Goal: Information Seeking & Learning: Learn about a topic

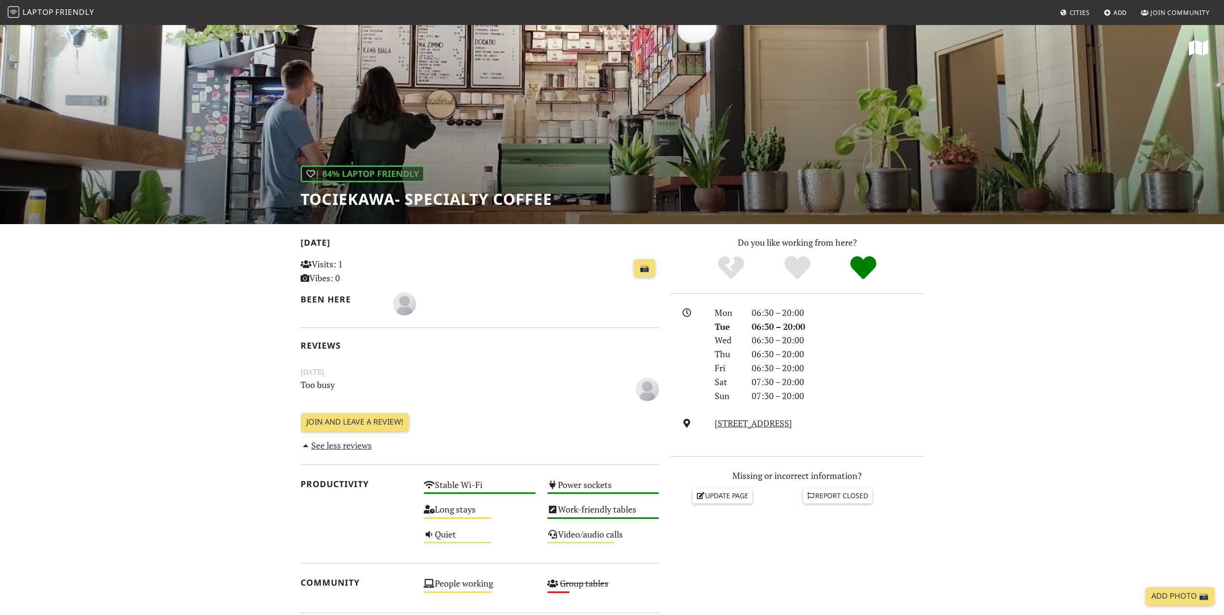
click at [34, 12] on span "Laptop" at bounding box center [38, 12] width 31 height 11
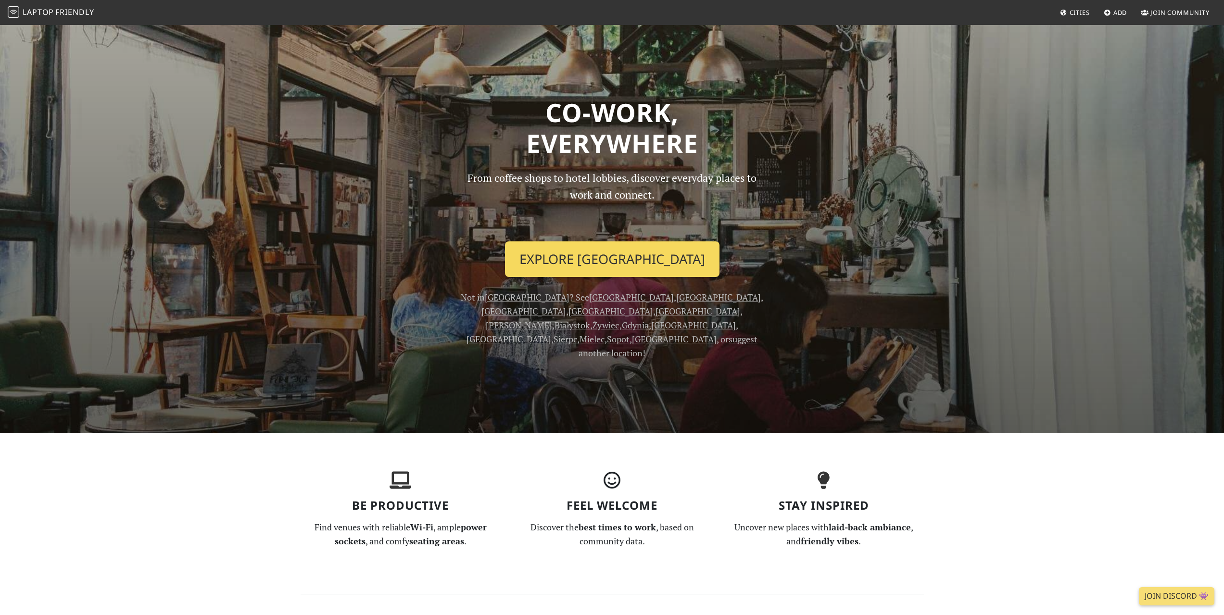
click at [631, 266] on link "Explore Kraków" at bounding box center [612, 259] width 214 height 36
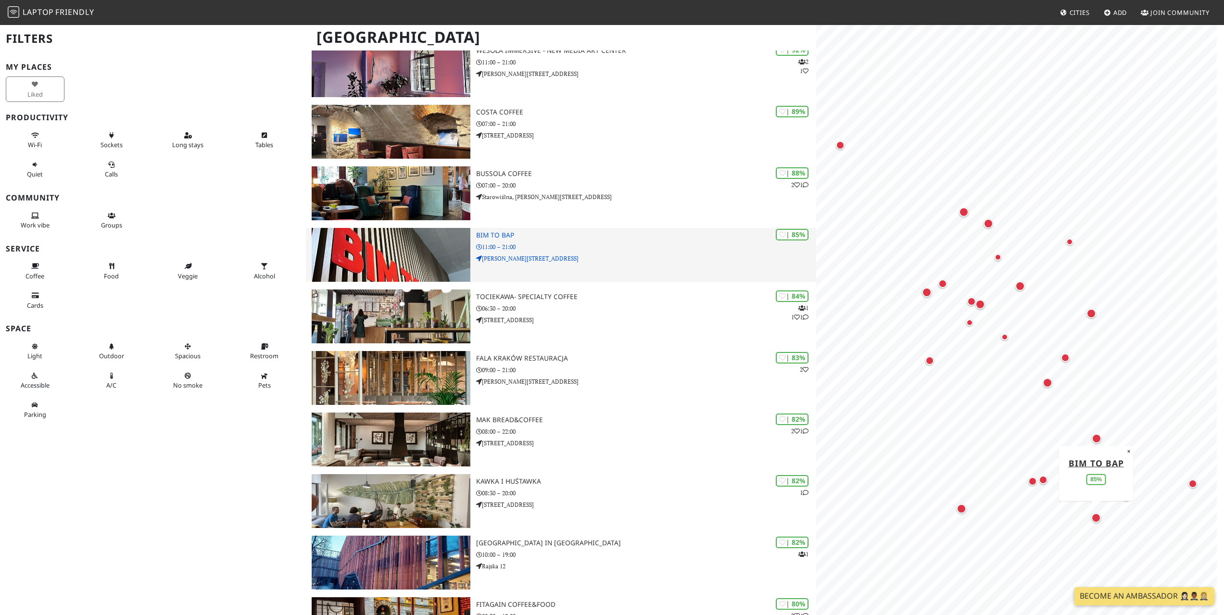
scroll to position [96, 0]
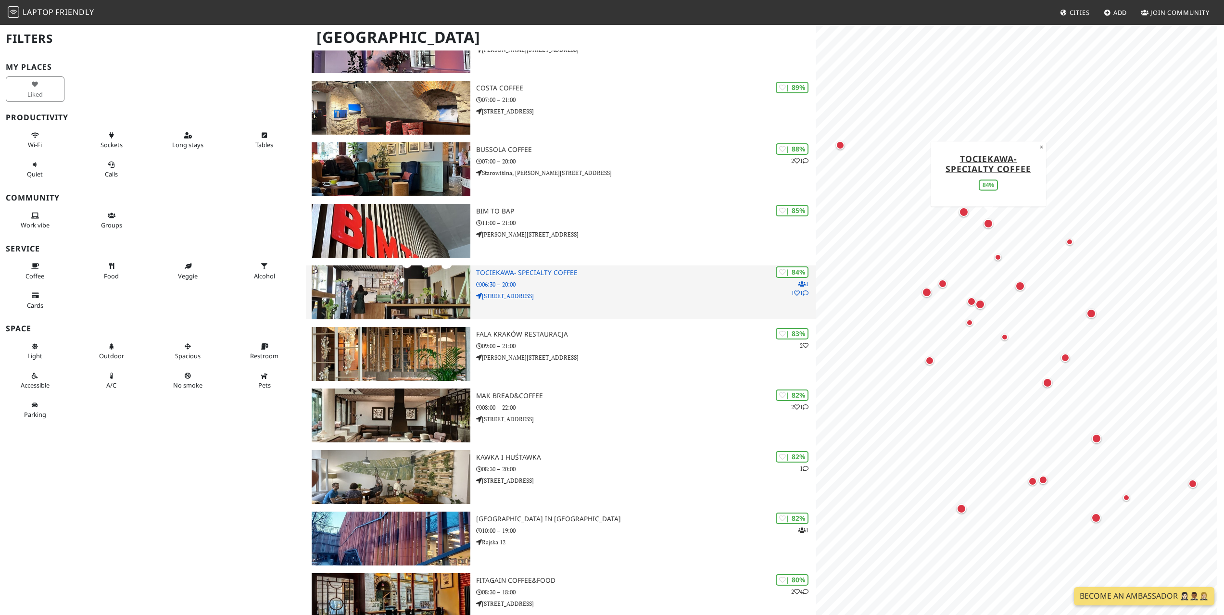
click at [402, 288] on img at bounding box center [391, 292] width 158 height 54
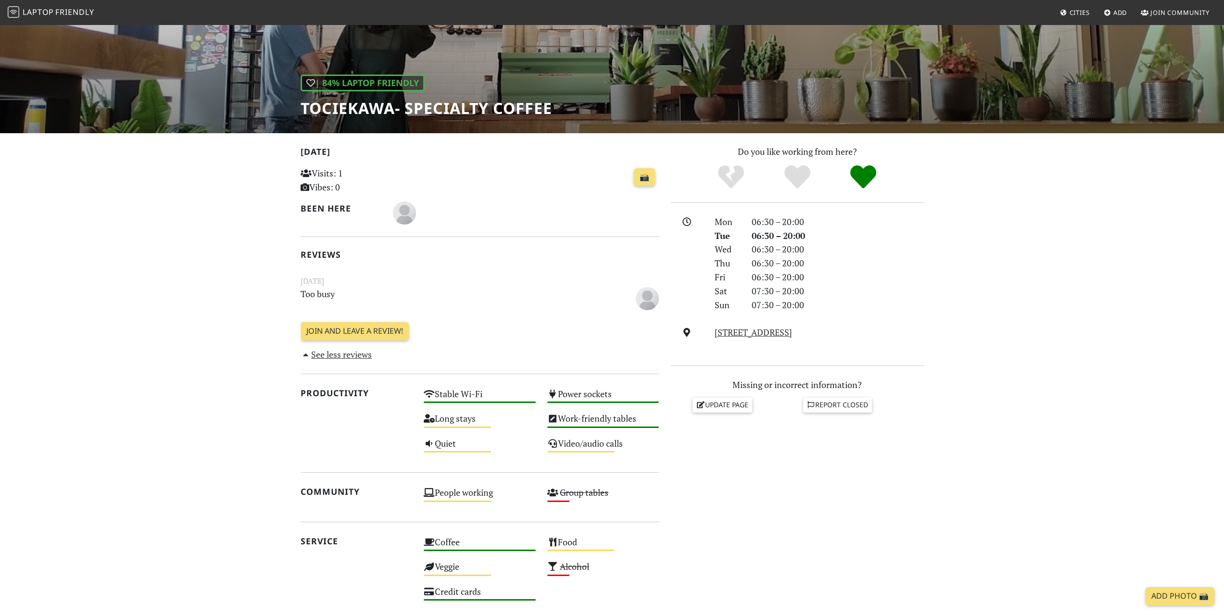
scroll to position [37, 0]
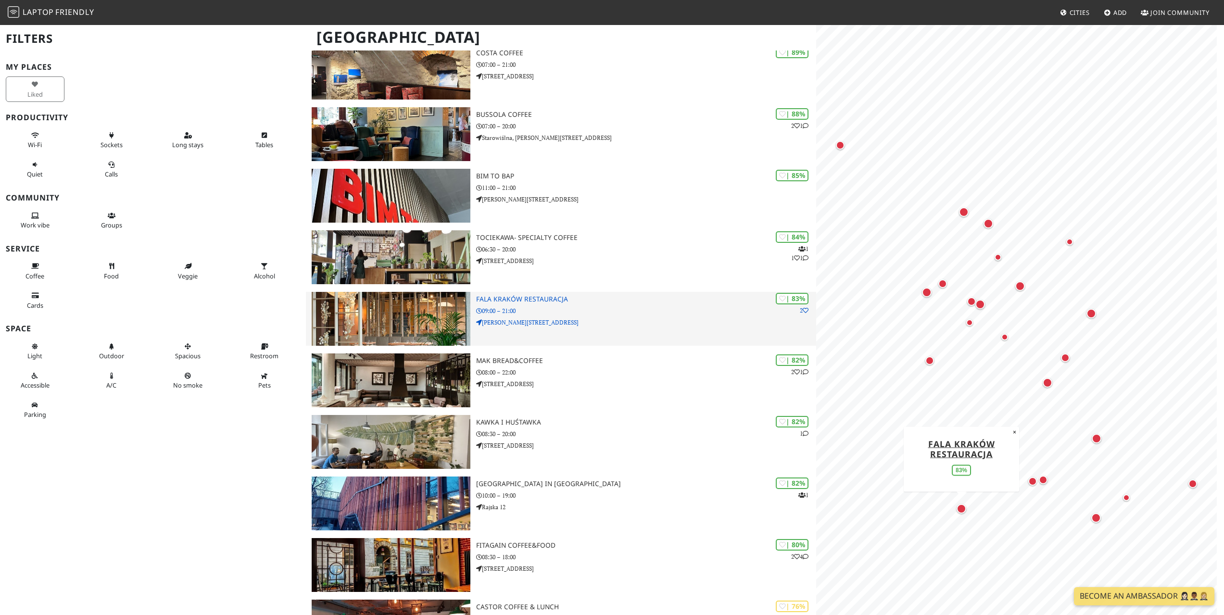
scroll to position [144, 0]
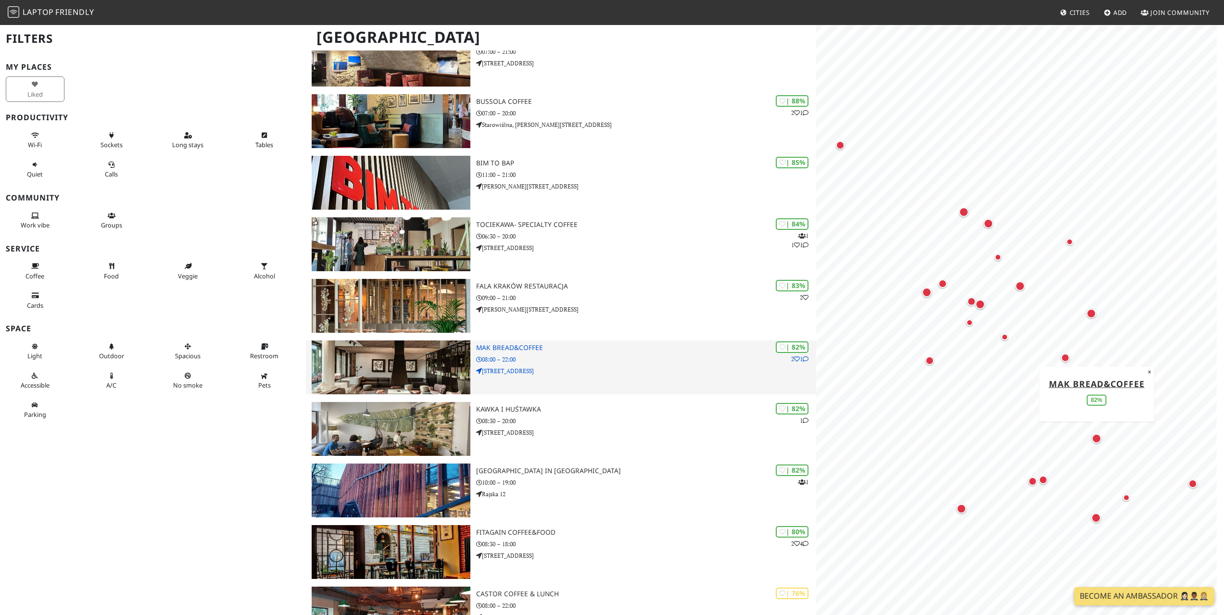
click at [439, 361] on img at bounding box center [391, 367] width 158 height 54
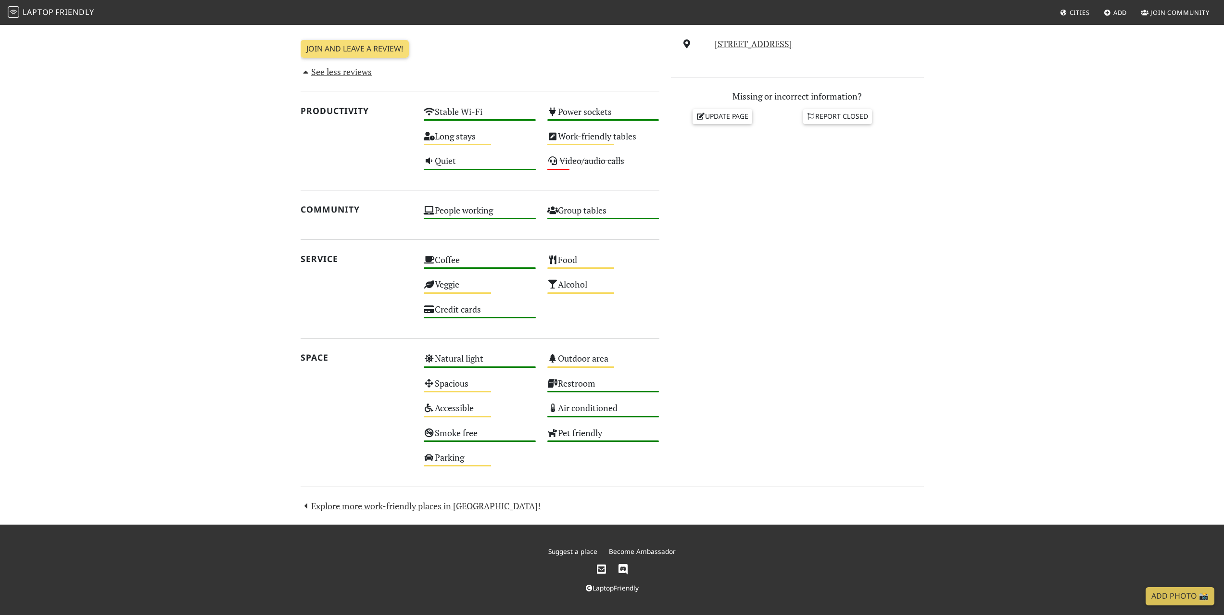
scroll to position [187, 0]
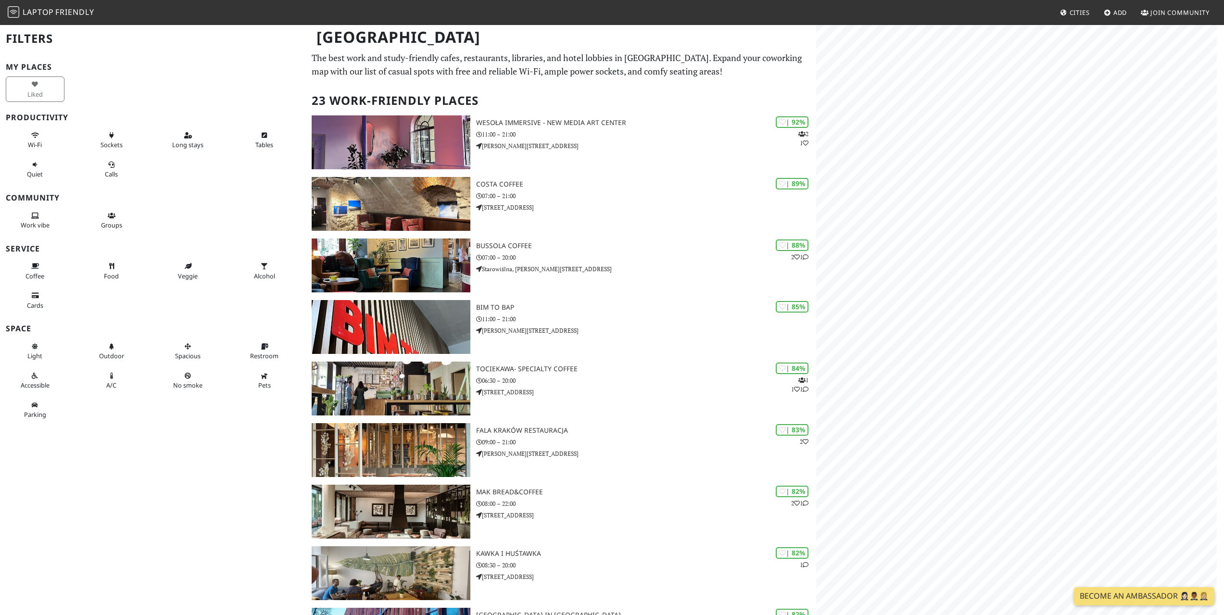
scroll to position [144, 0]
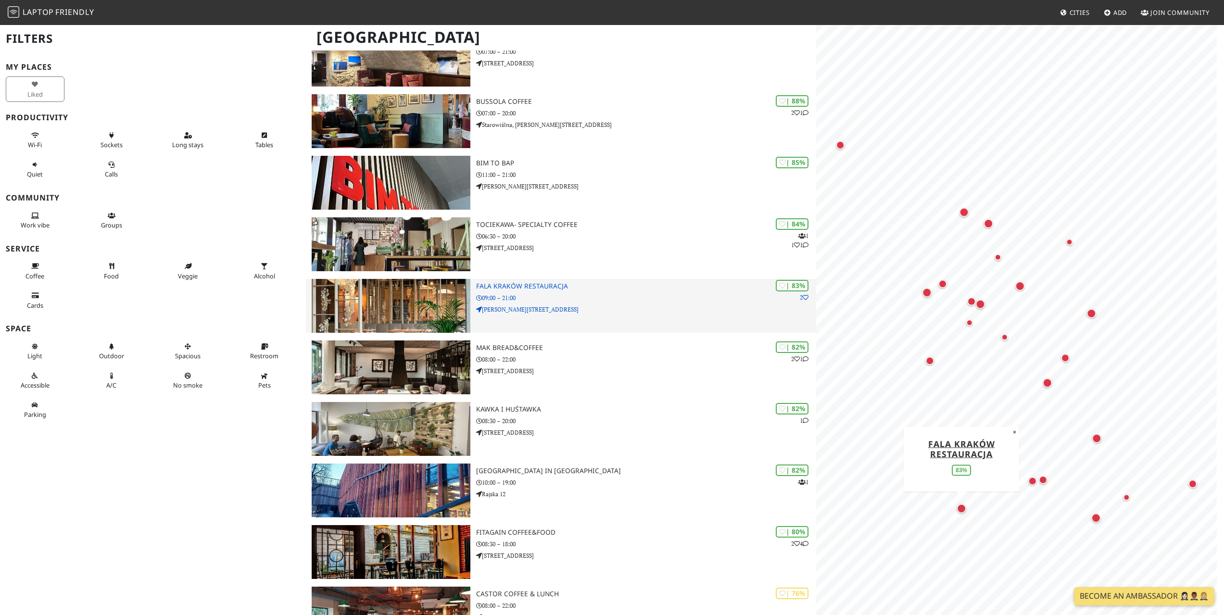
click at [448, 301] on img at bounding box center [391, 306] width 158 height 54
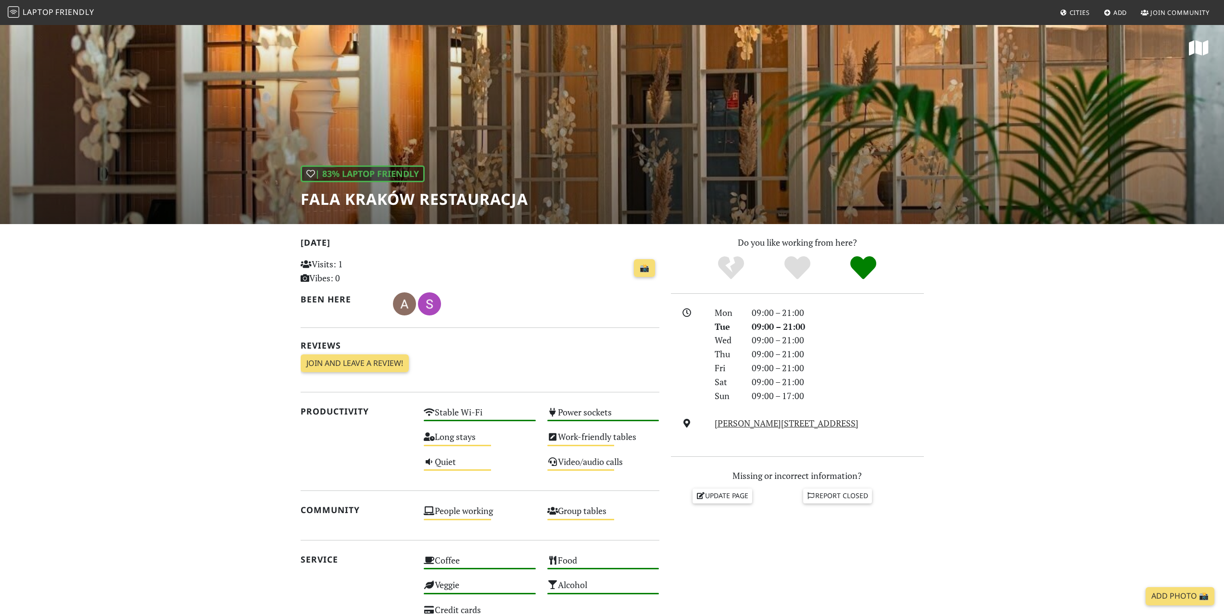
click at [544, 197] on div "| 83% Laptop Friendly Fala Kraków Restauracja" at bounding box center [612, 124] width 1224 height 200
click at [464, 207] on h1 "Fala Kraków Restauracja" at bounding box center [414, 199] width 227 height 18
click at [429, 132] on div "| 83% Laptop Friendly Fala Kraków Restauracja" at bounding box center [612, 124] width 1224 height 200
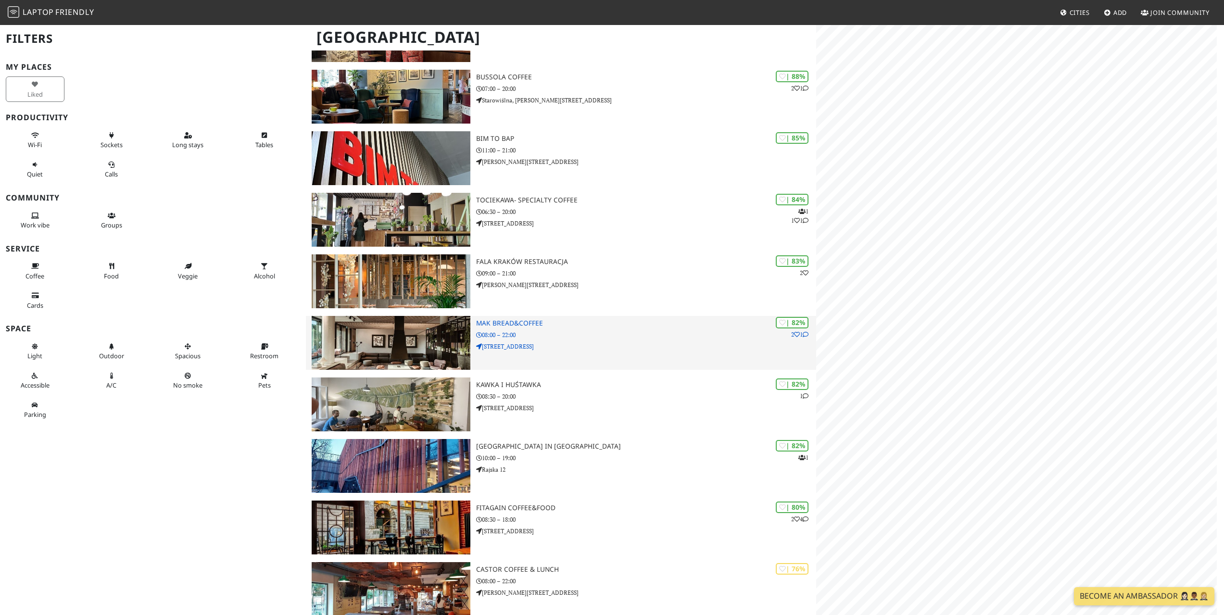
scroll to position [337, 0]
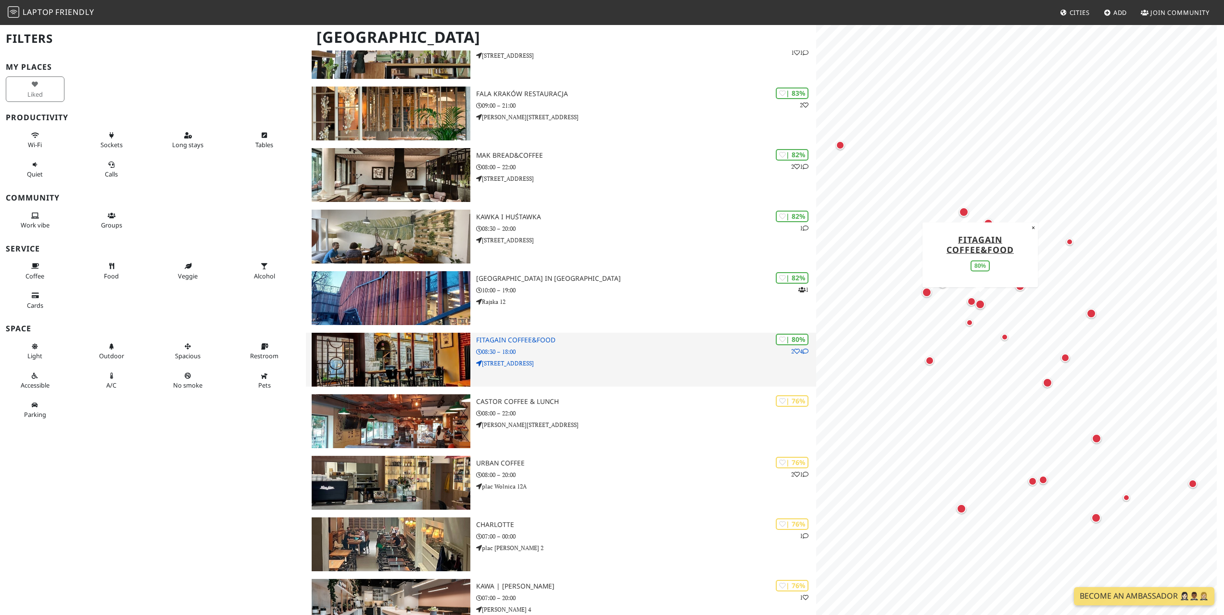
click at [461, 355] on img at bounding box center [391, 360] width 158 height 54
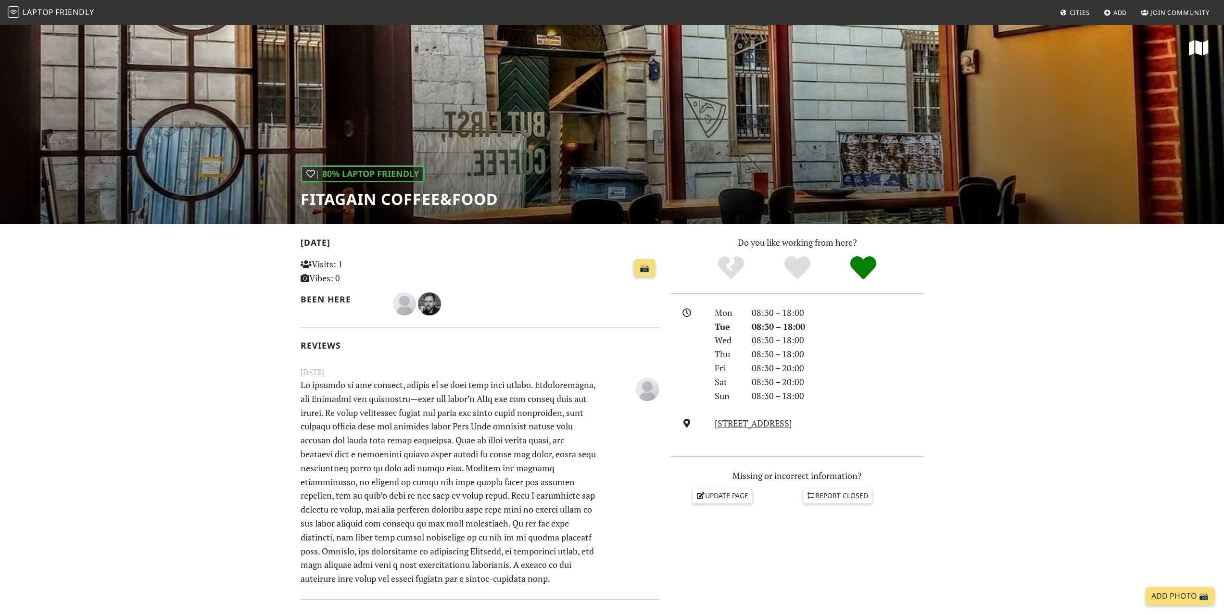
click at [494, 191] on h1 "Fitagain Coffee&Food" at bounding box center [399, 199] width 197 height 18
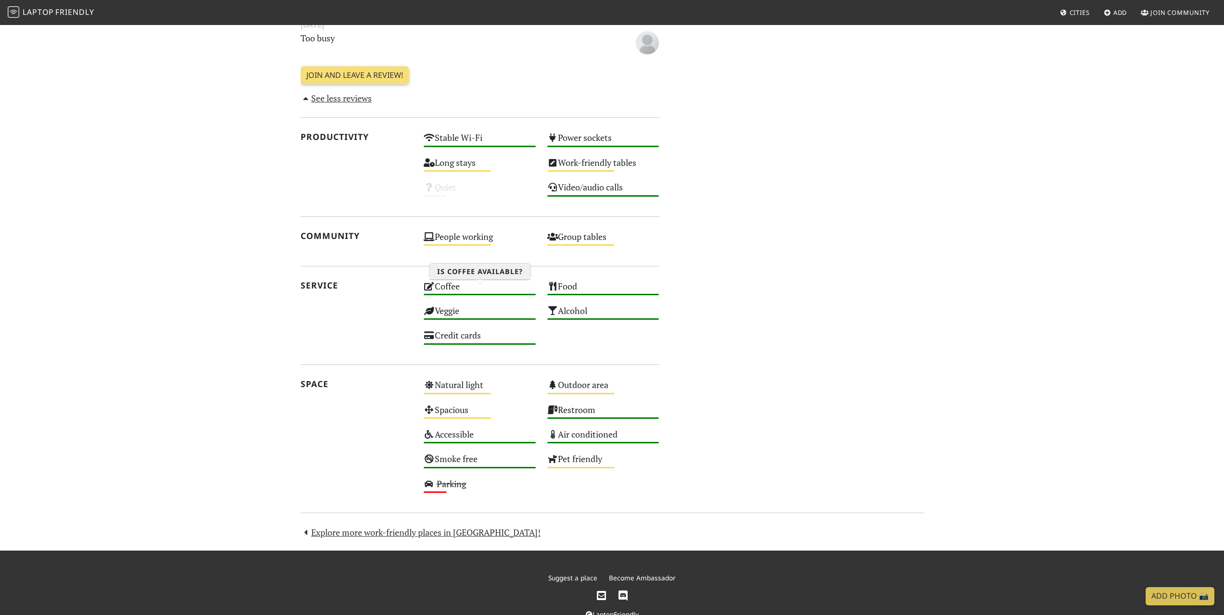
scroll to position [789, 0]
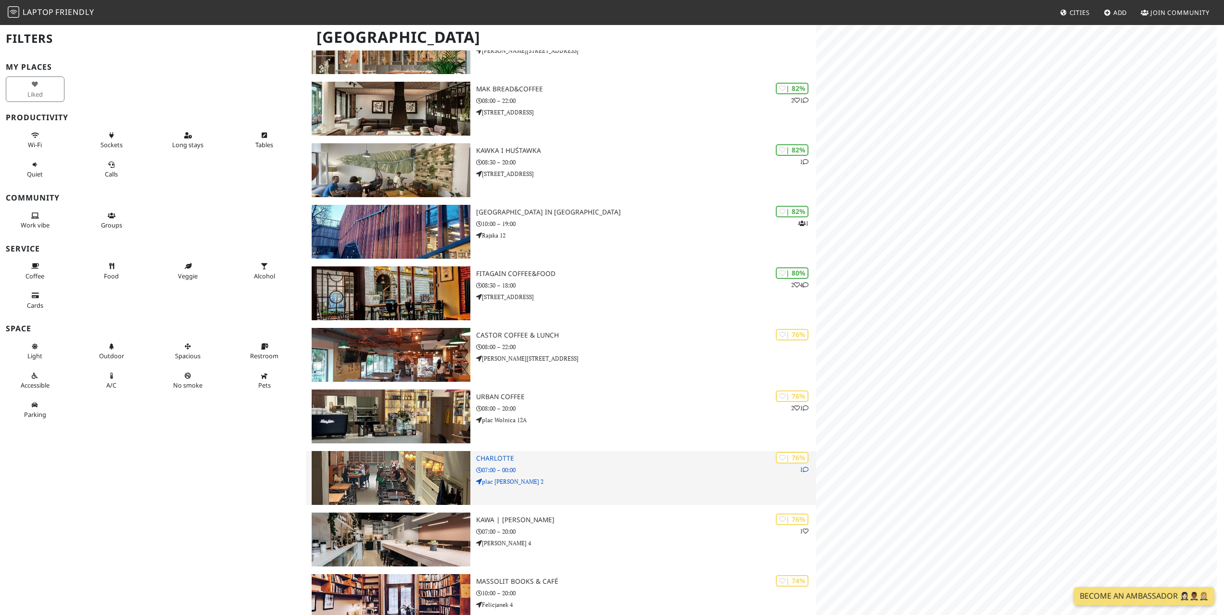
scroll to position [529, 0]
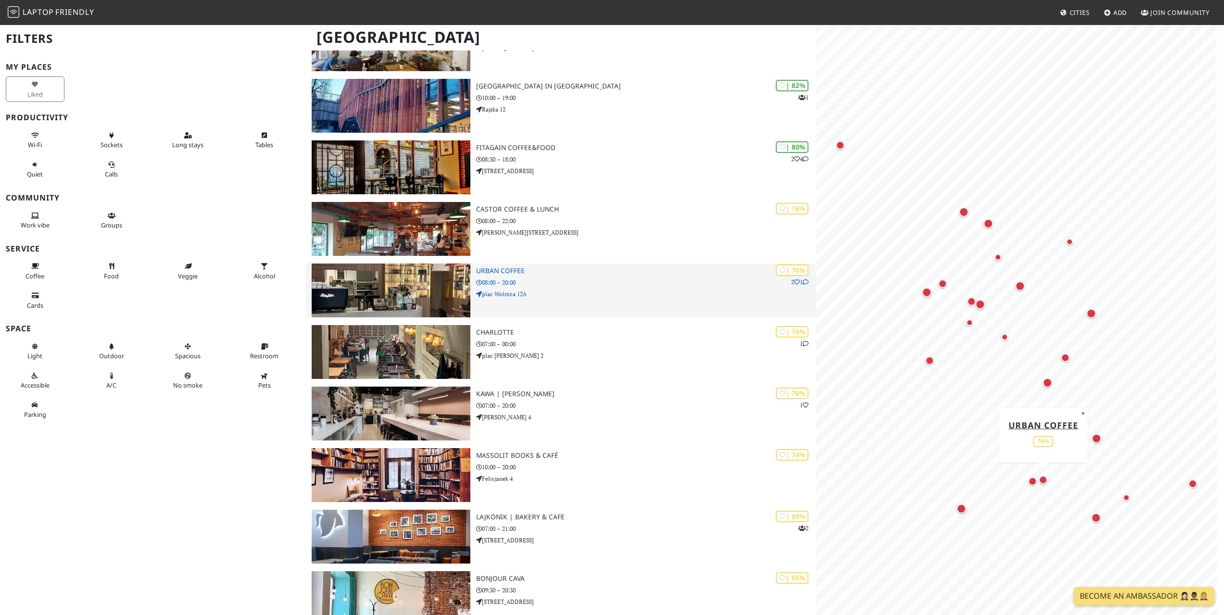
click at [411, 296] on img at bounding box center [391, 291] width 158 height 54
